Goal: Navigation & Orientation: Understand site structure

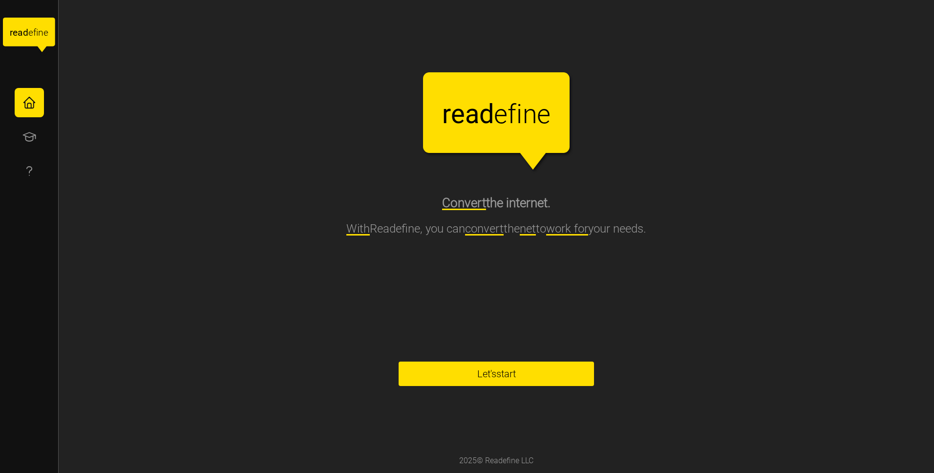
drag, startPoint x: 684, startPoint y: 264, endPoint x: 749, endPoint y: 168, distance: 116.8
click at [687, 261] on div "Readefine Logo r e a d e f i n e Convert the internet. With Readefine, you can …" at bounding box center [497, 224] width 876 height 449
click at [857, 83] on div "Readefine Logo r e a d e f i n e Reword the internet. Using Readefine, you can …" at bounding box center [497, 150] width 866 height 175
click at [820, 206] on div "Readefine Logo r e a d e f i n e Reword the internet. Using Readefine, you can …" at bounding box center [497, 150] width 866 height 175
click at [253, 136] on div "Readefine Logo r e a d e f i n e Rephrase the internet. With Readefine, you can…" at bounding box center [497, 150] width 866 height 175
